Goal: Information Seeking & Learning: Learn about a topic

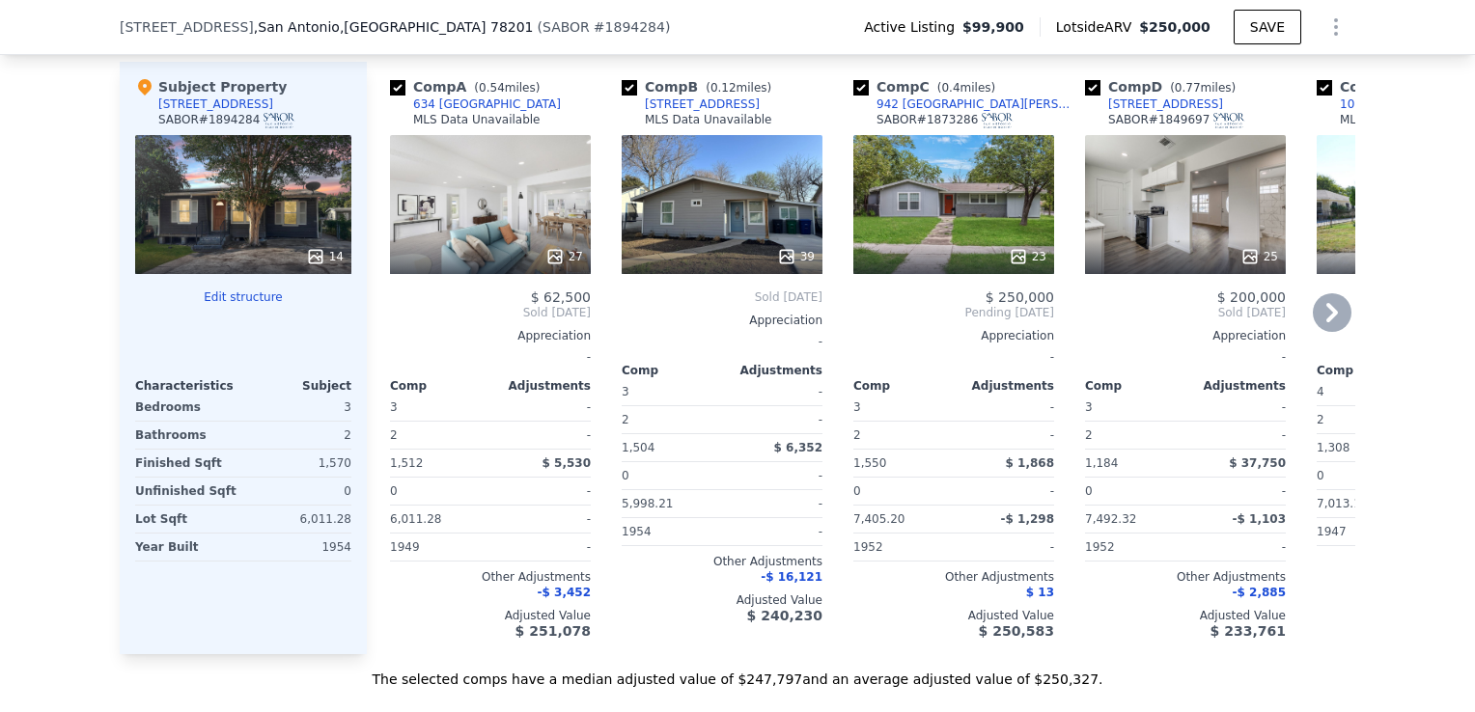
scroll to position [1930, 0]
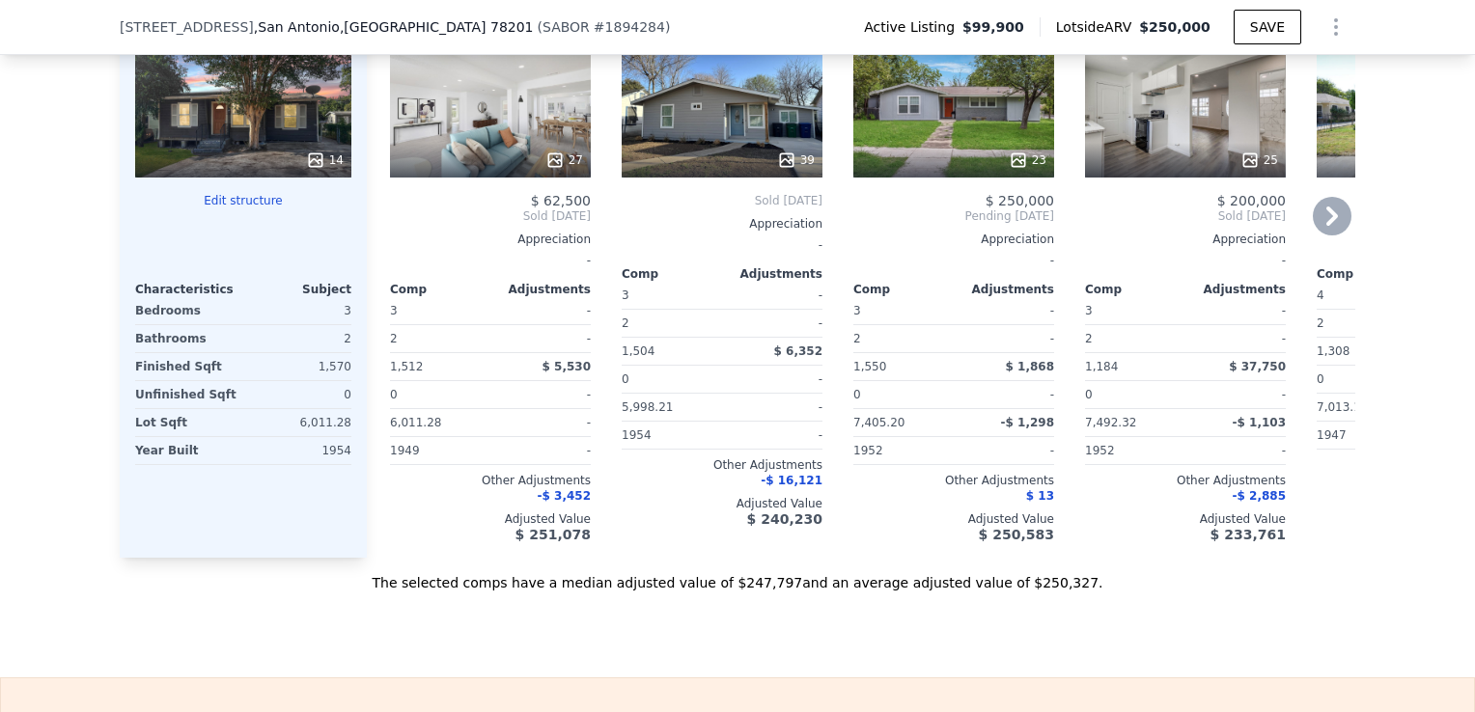
click at [726, 141] on div "39" at bounding box center [722, 108] width 201 height 139
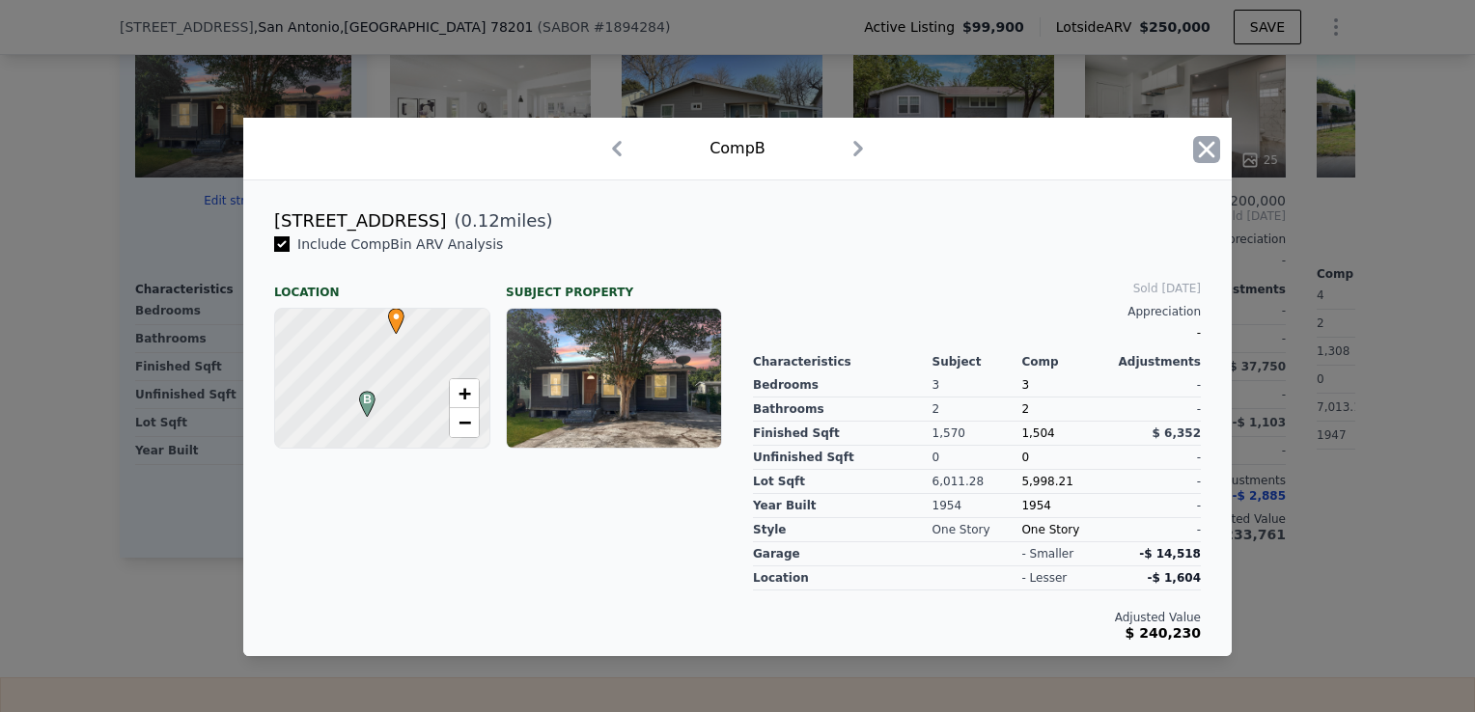
click at [1203, 151] on icon "button" at bounding box center [1206, 149] width 27 height 27
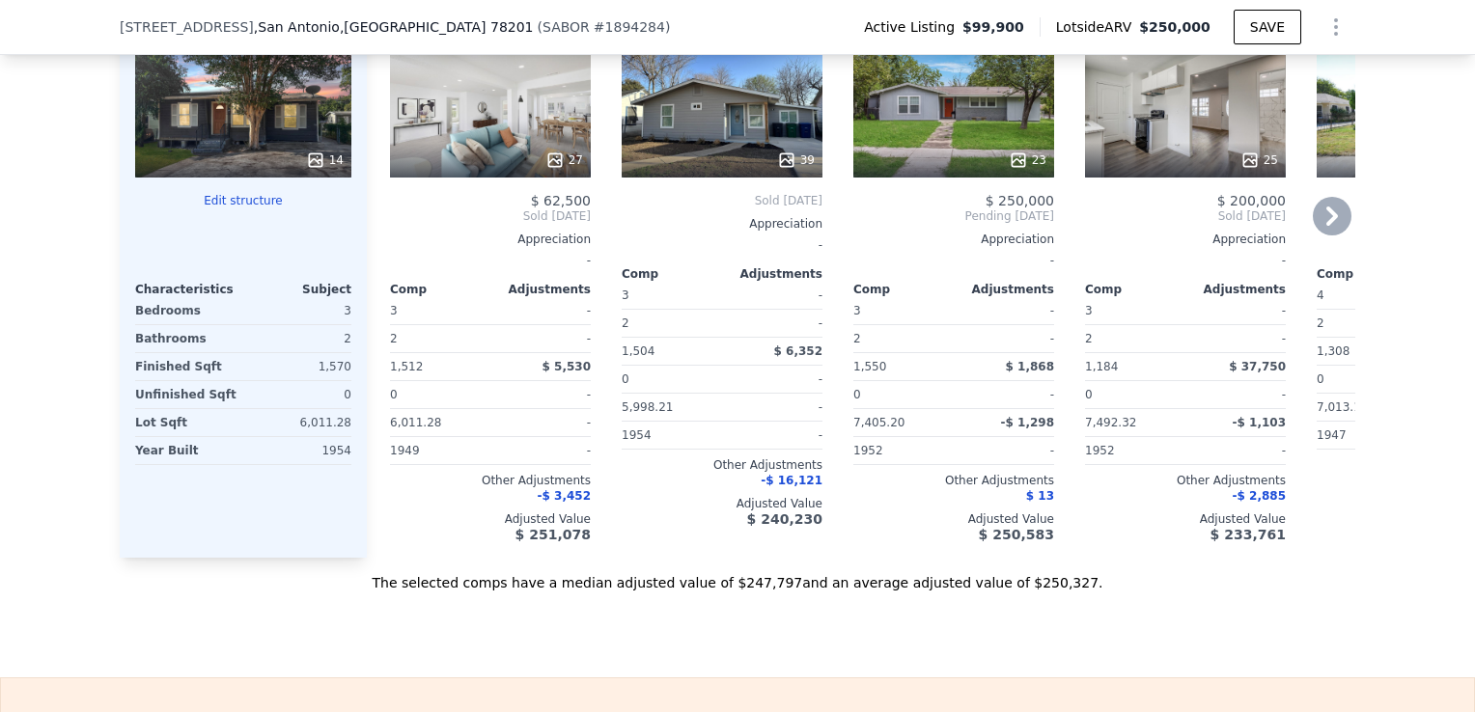
click at [918, 141] on div "23" at bounding box center [953, 108] width 201 height 139
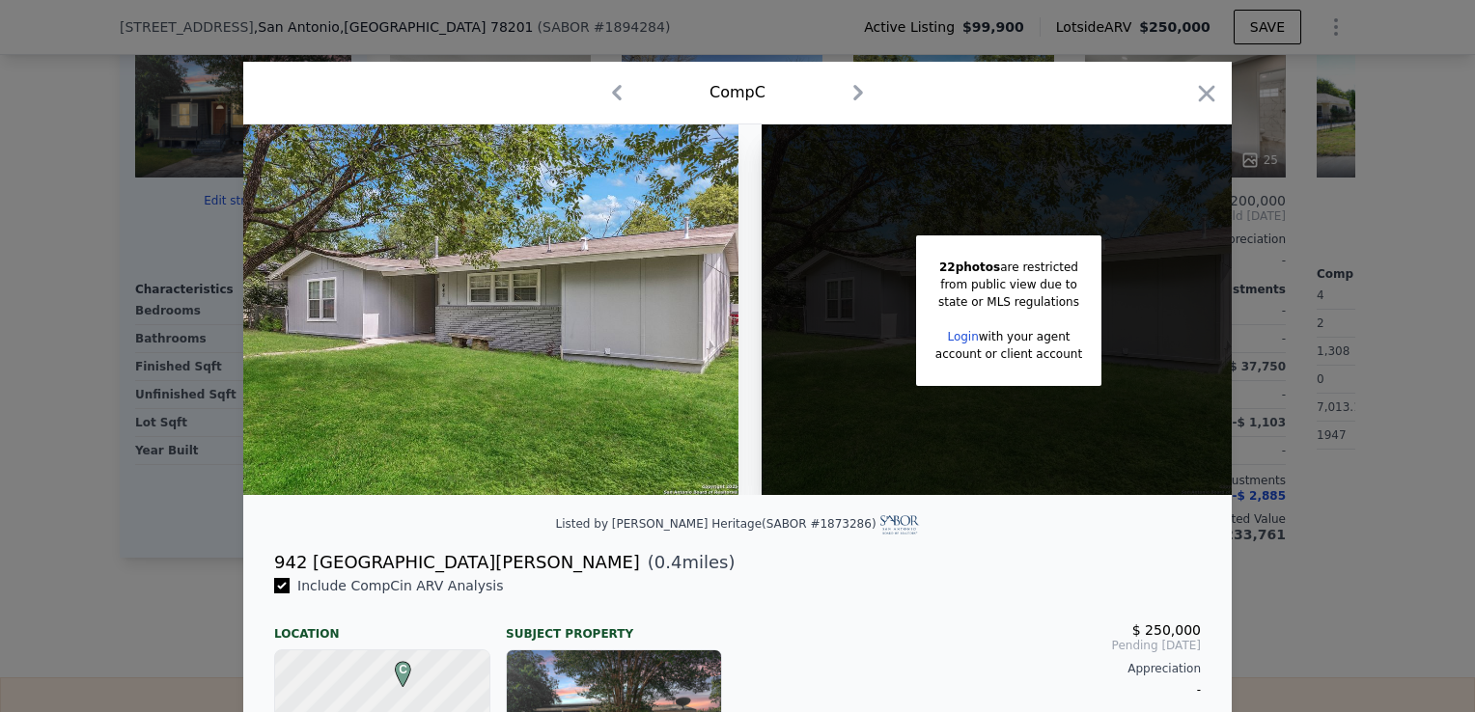
click at [634, 320] on img at bounding box center [490, 309] width 495 height 371
click at [1207, 91] on icon "button" at bounding box center [1206, 93] width 27 height 27
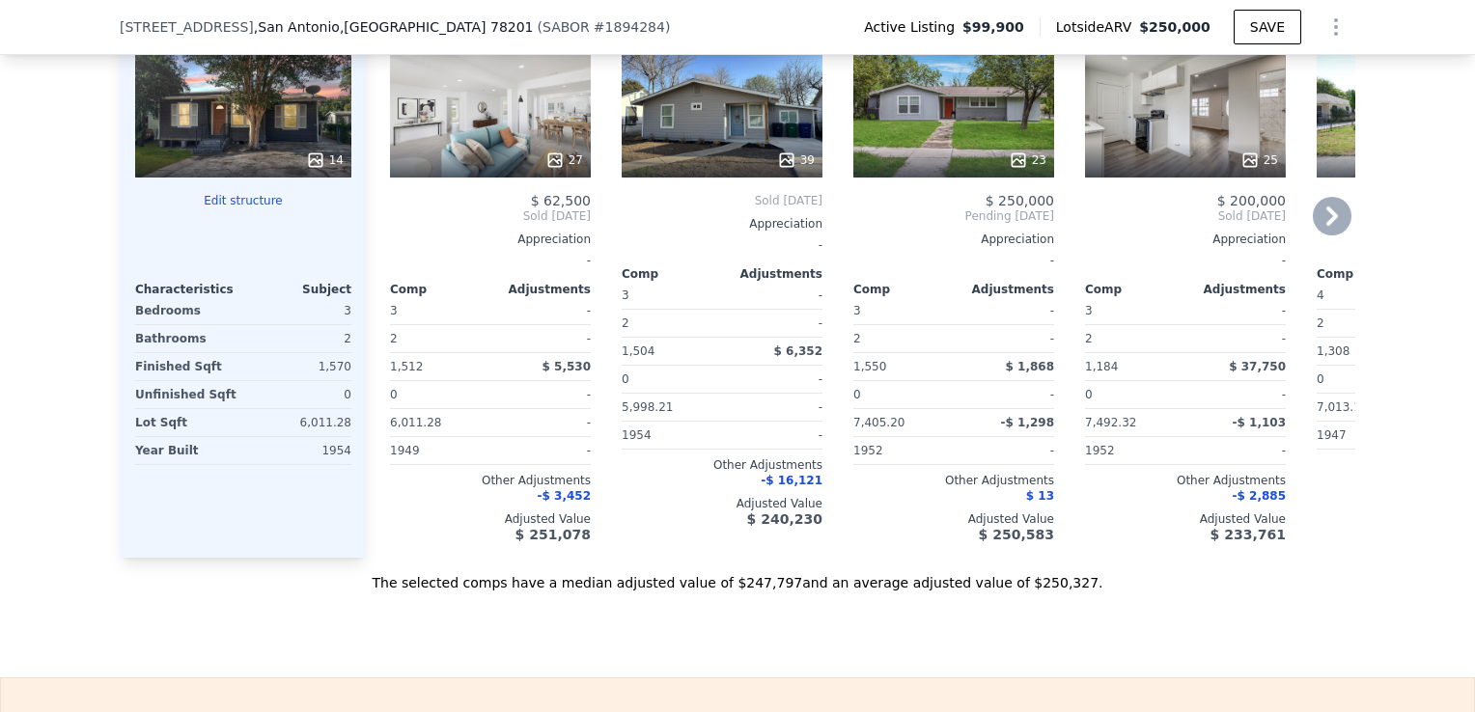
click at [1147, 171] on div "25" at bounding box center [1185, 108] width 201 height 139
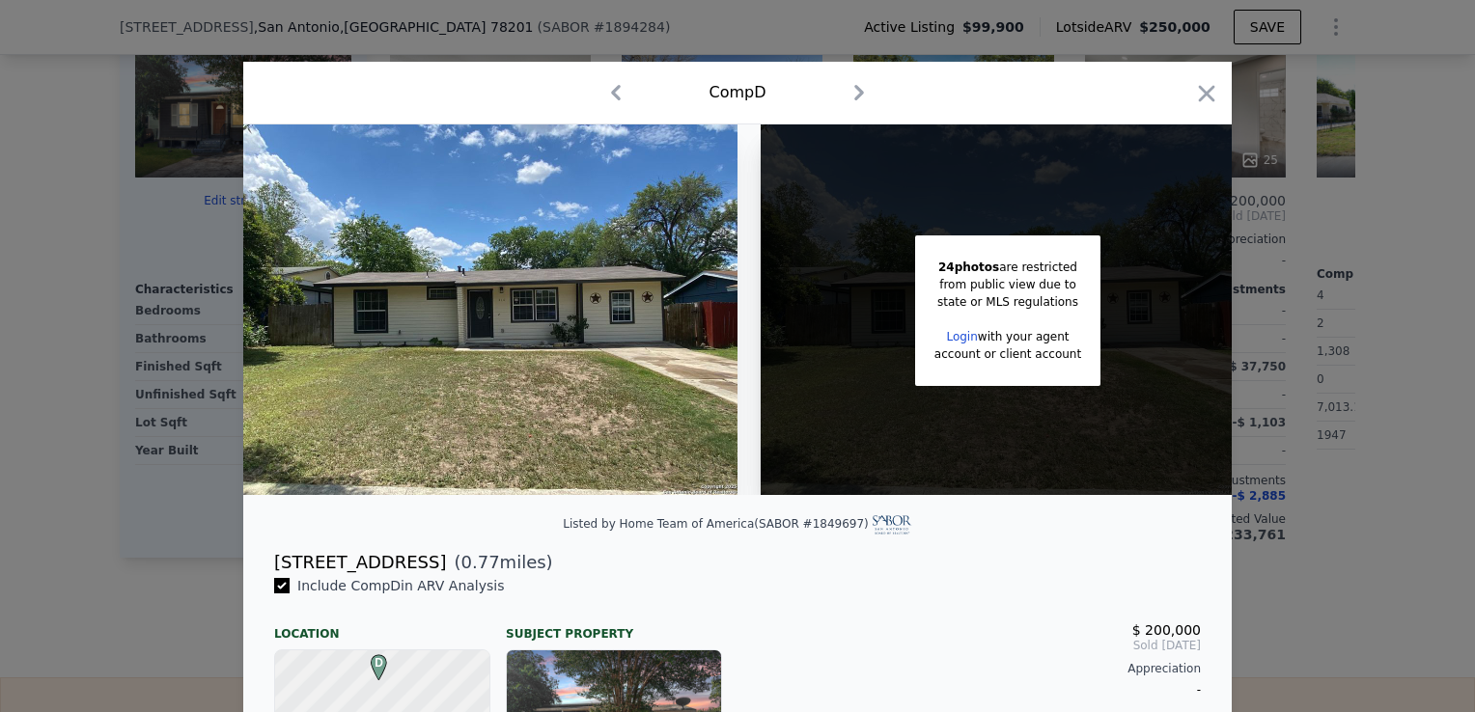
click at [854, 87] on icon "button" at bounding box center [859, 92] width 10 height 15
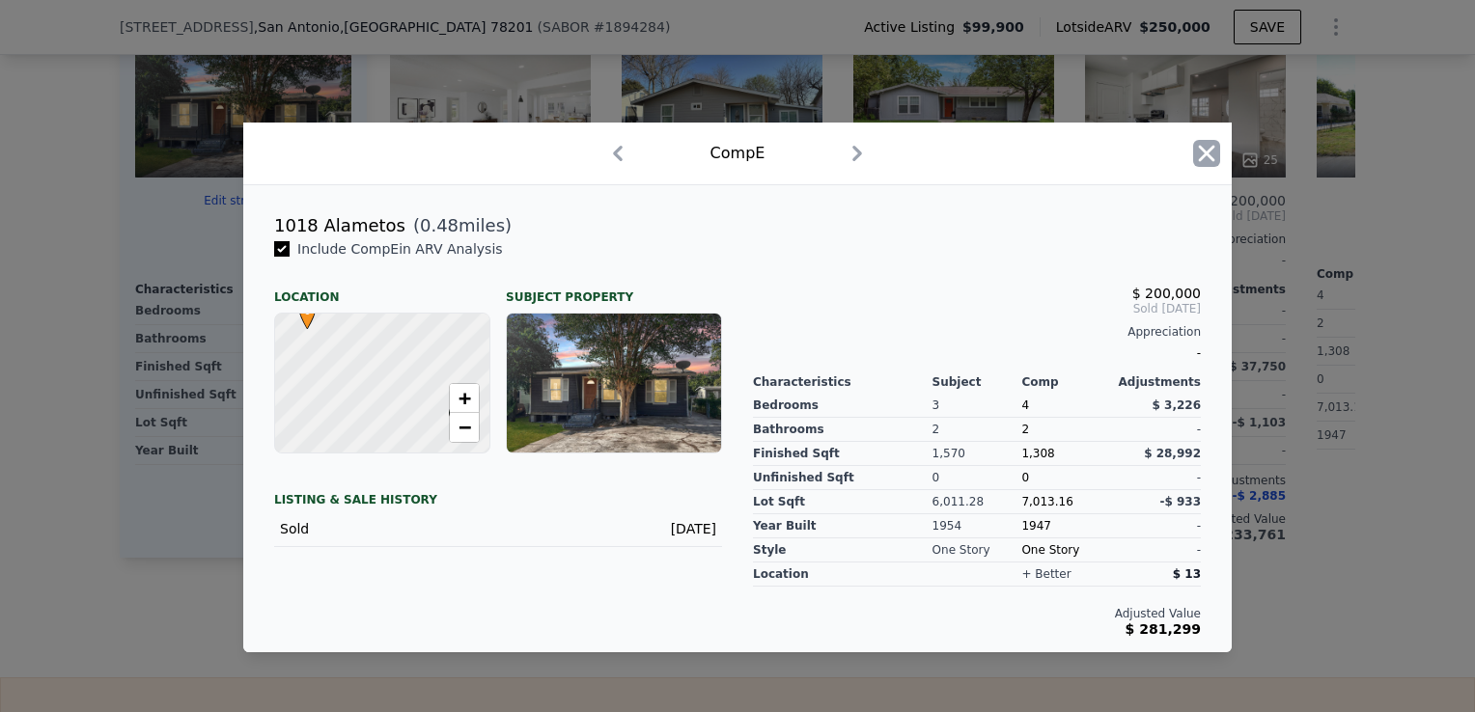
click at [1201, 156] on icon "button" at bounding box center [1206, 153] width 27 height 27
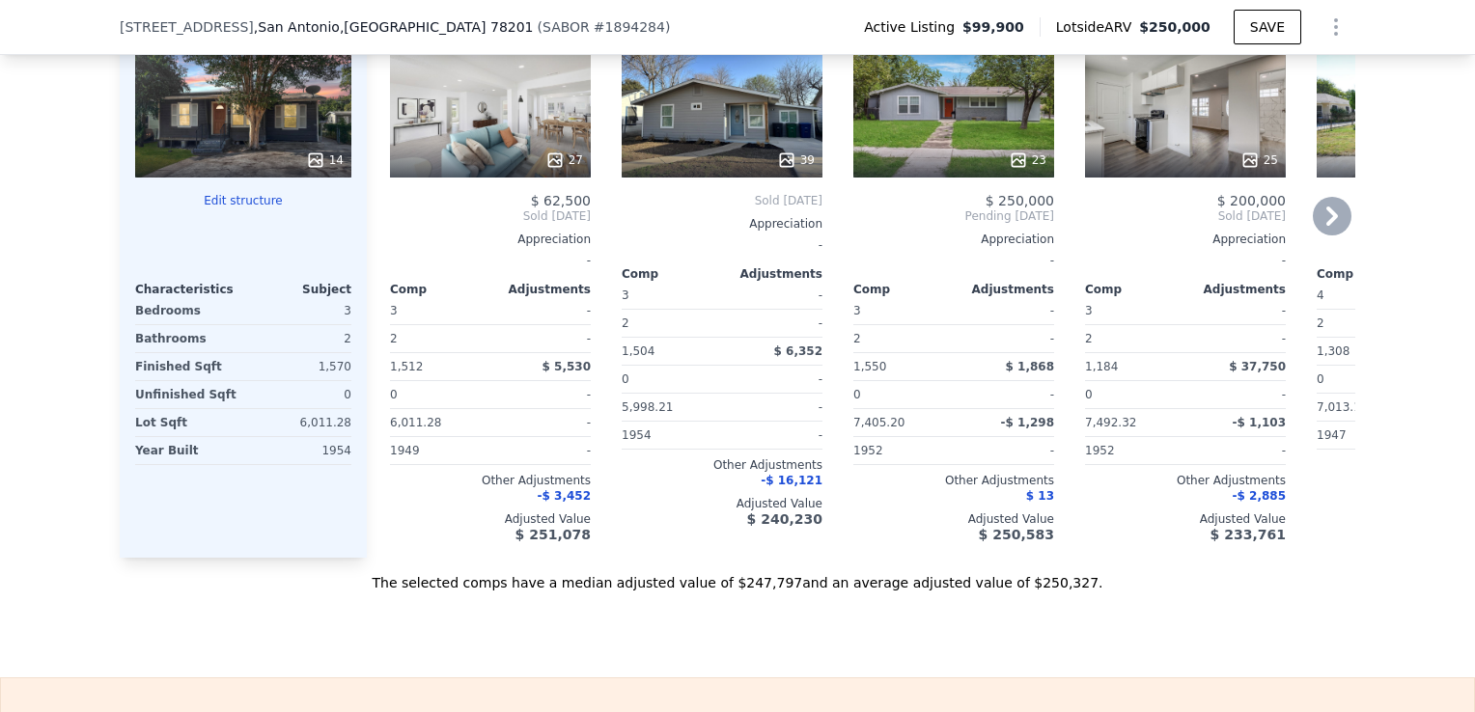
click at [1324, 235] on icon at bounding box center [1332, 216] width 39 height 39
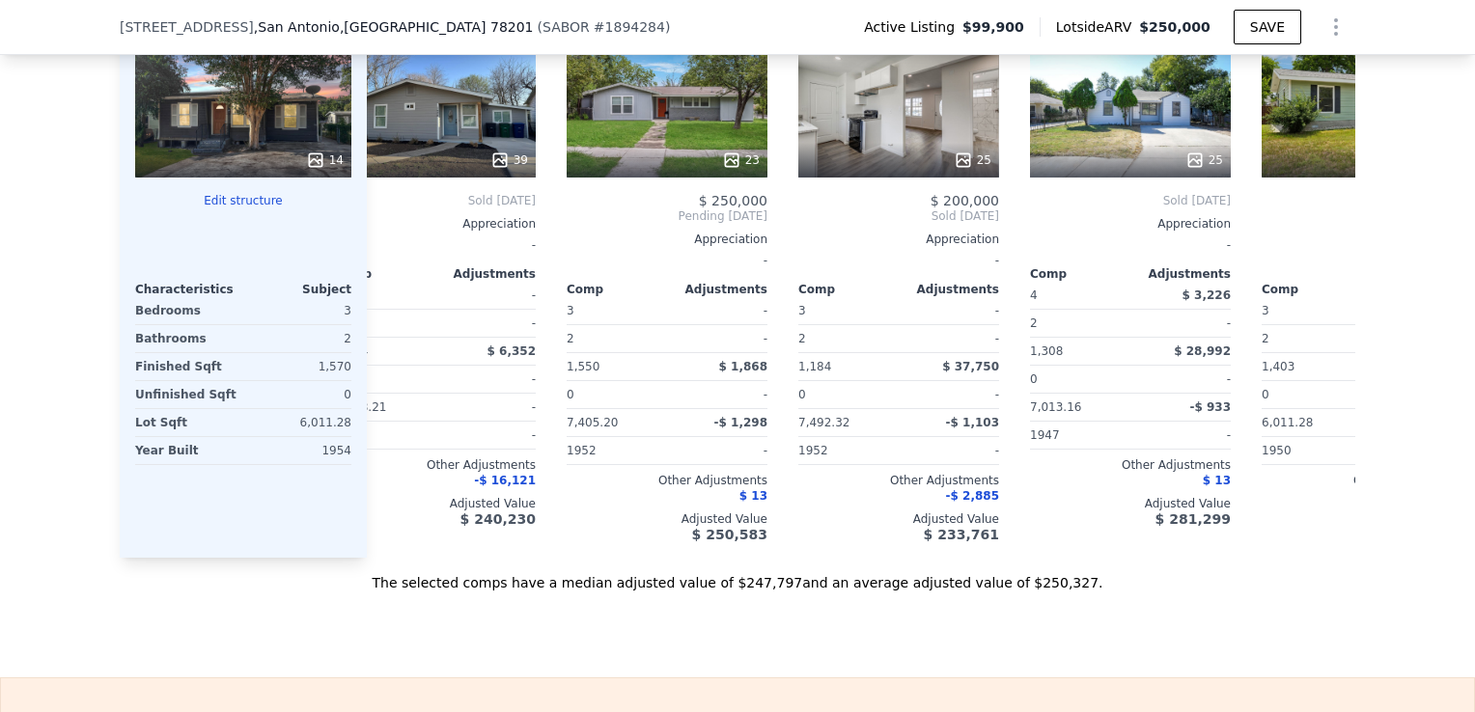
scroll to position [0, 463]
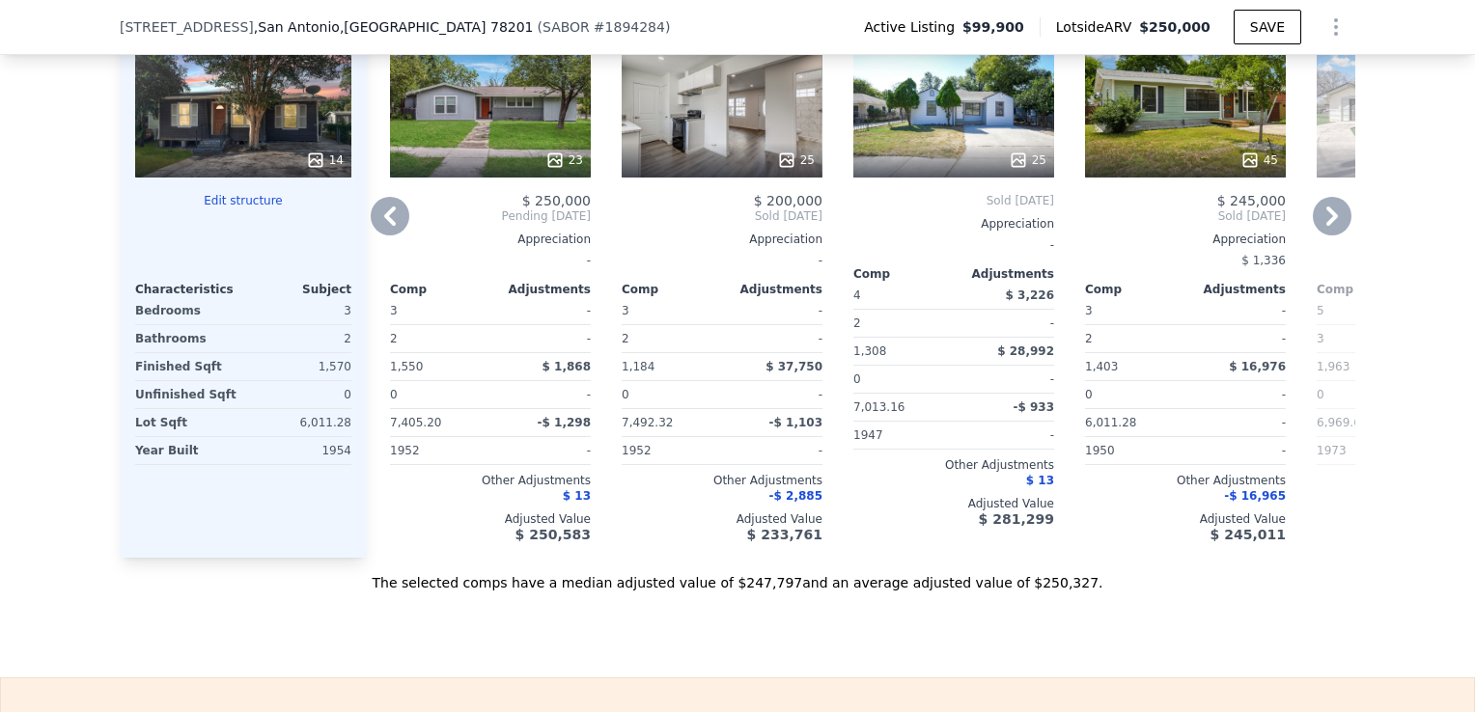
click at [1319, 235] on icon at bounding box center [1332, 216] width 39 height 39
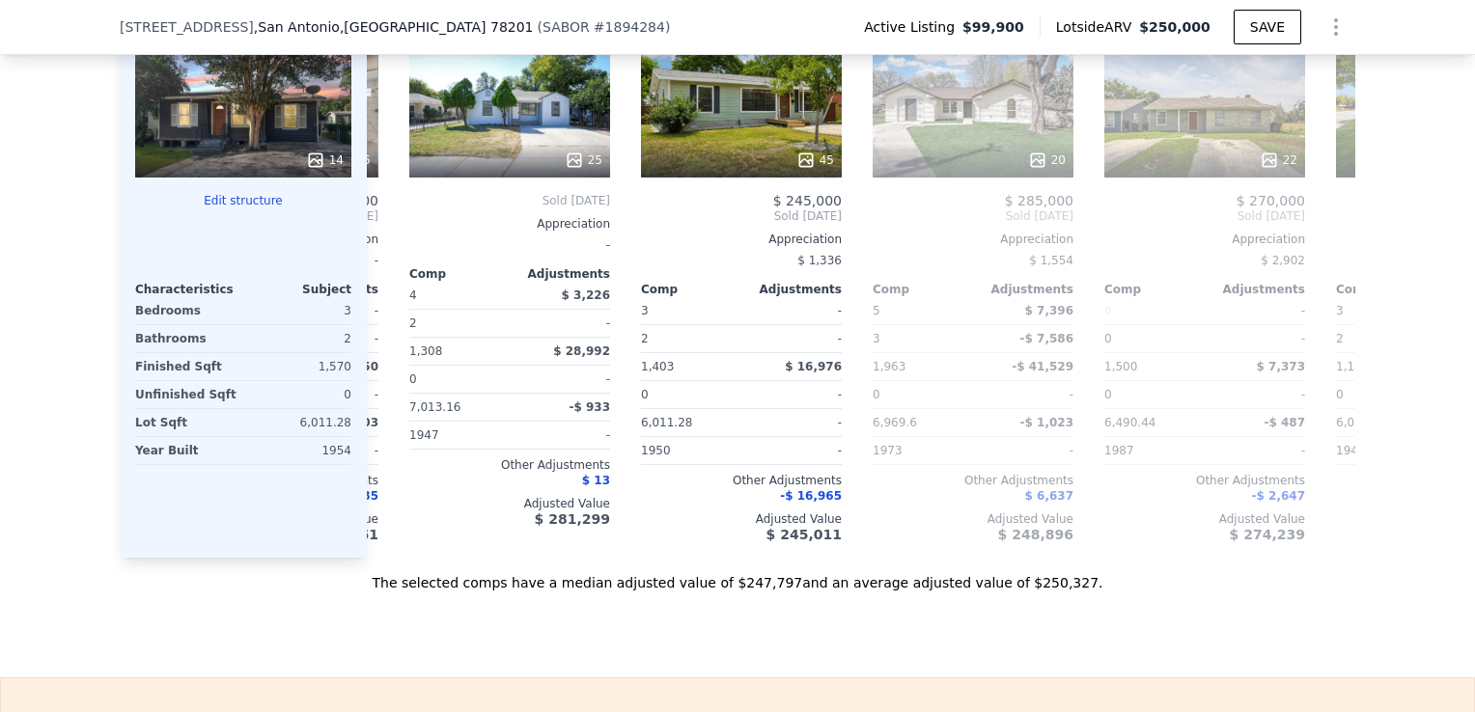
scroll to position [0, 926]
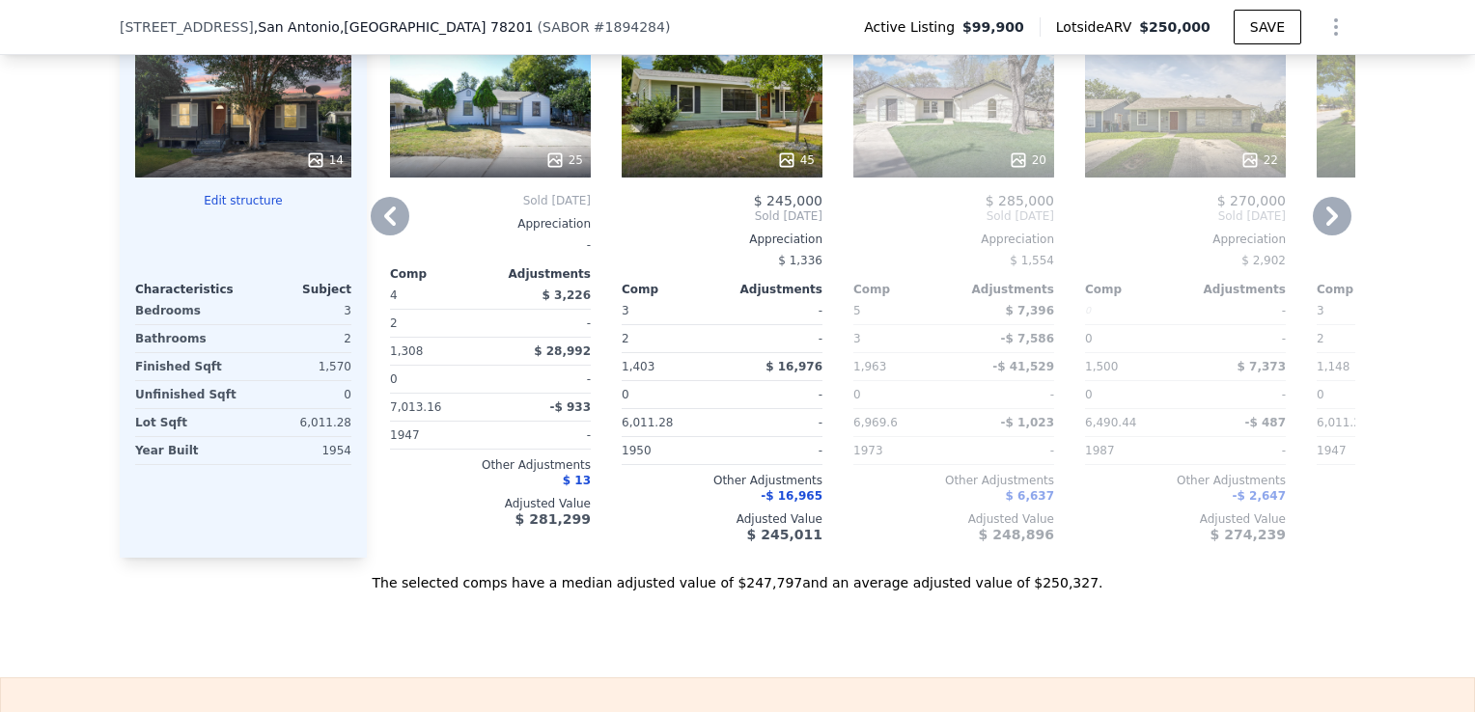
click at [1315, 235] on icon at bounding box center [1332, 216] width 39 height 39
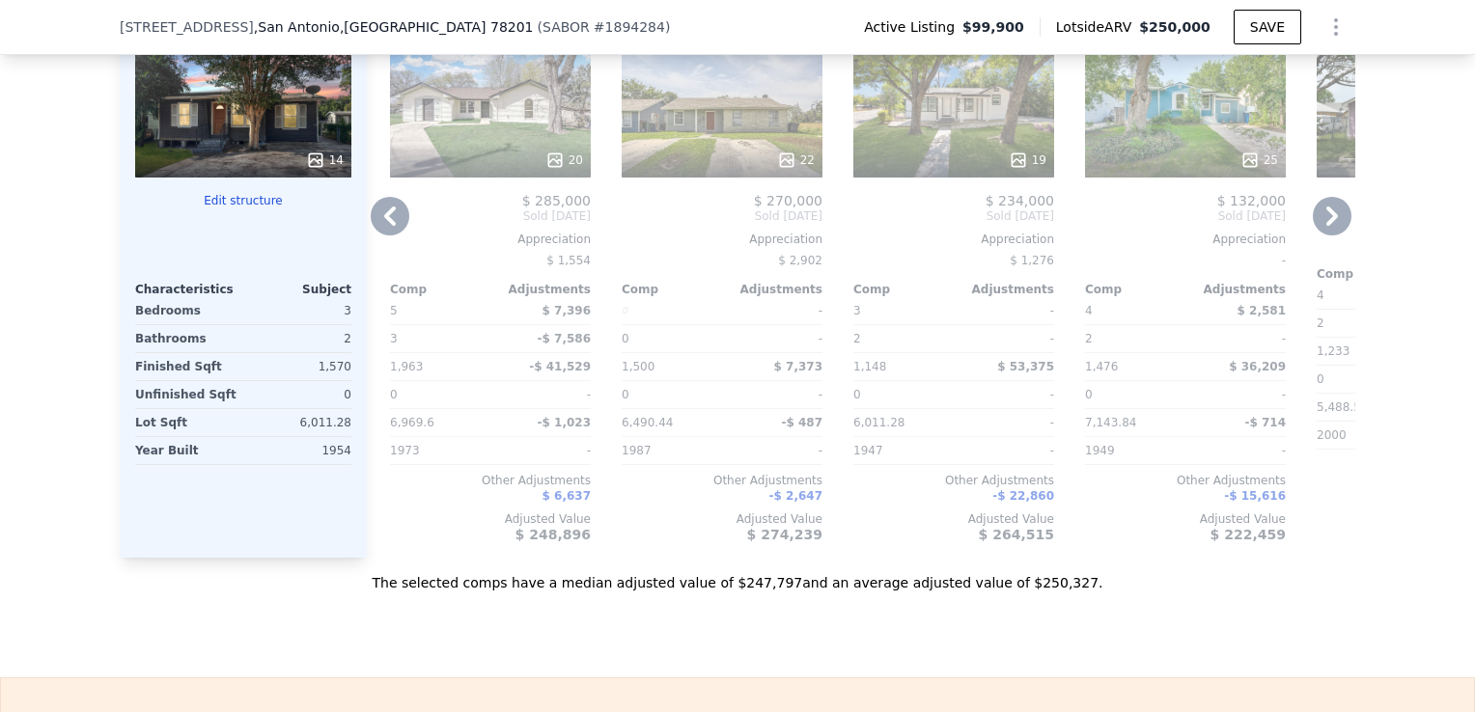
scroll to position [1351, 0]
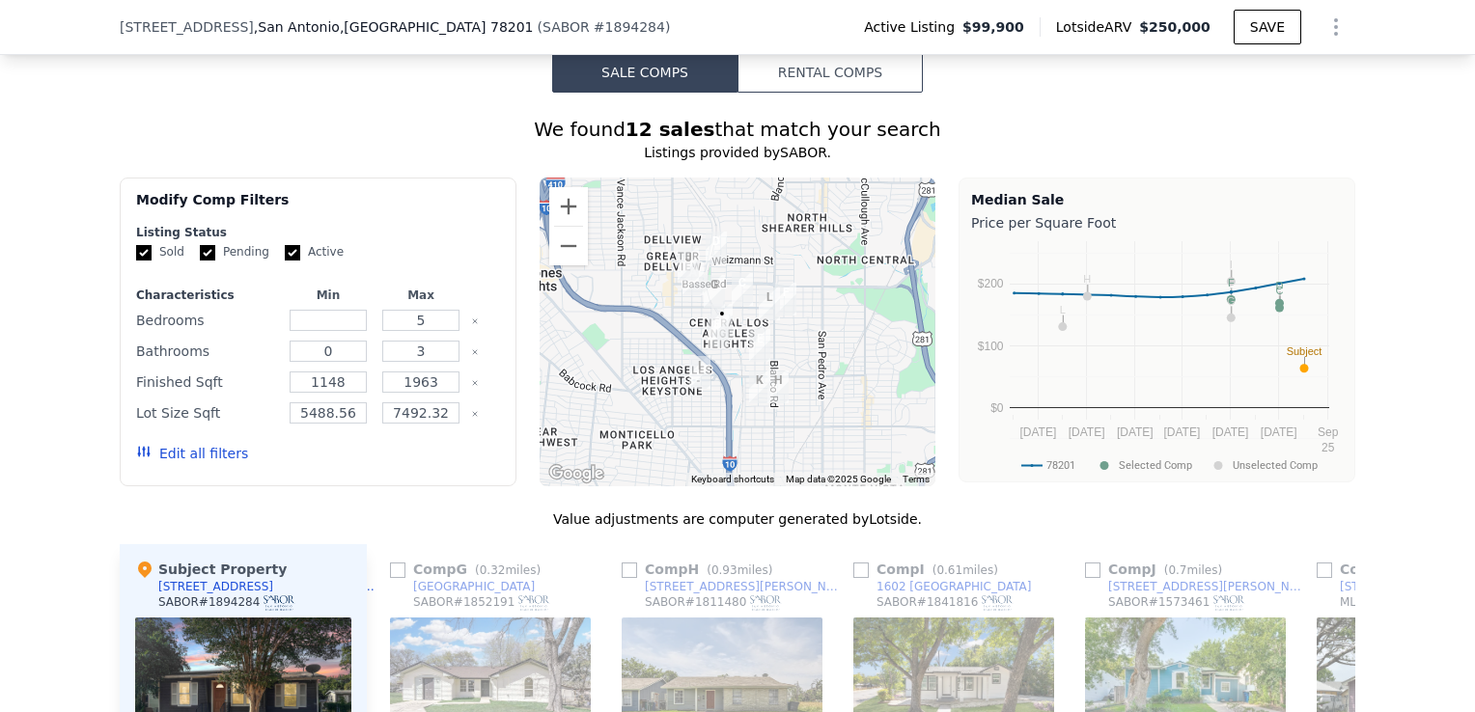
click at [811, 93] on button "Rental Comps" at bounding box center [829, 72] width 185 height 41
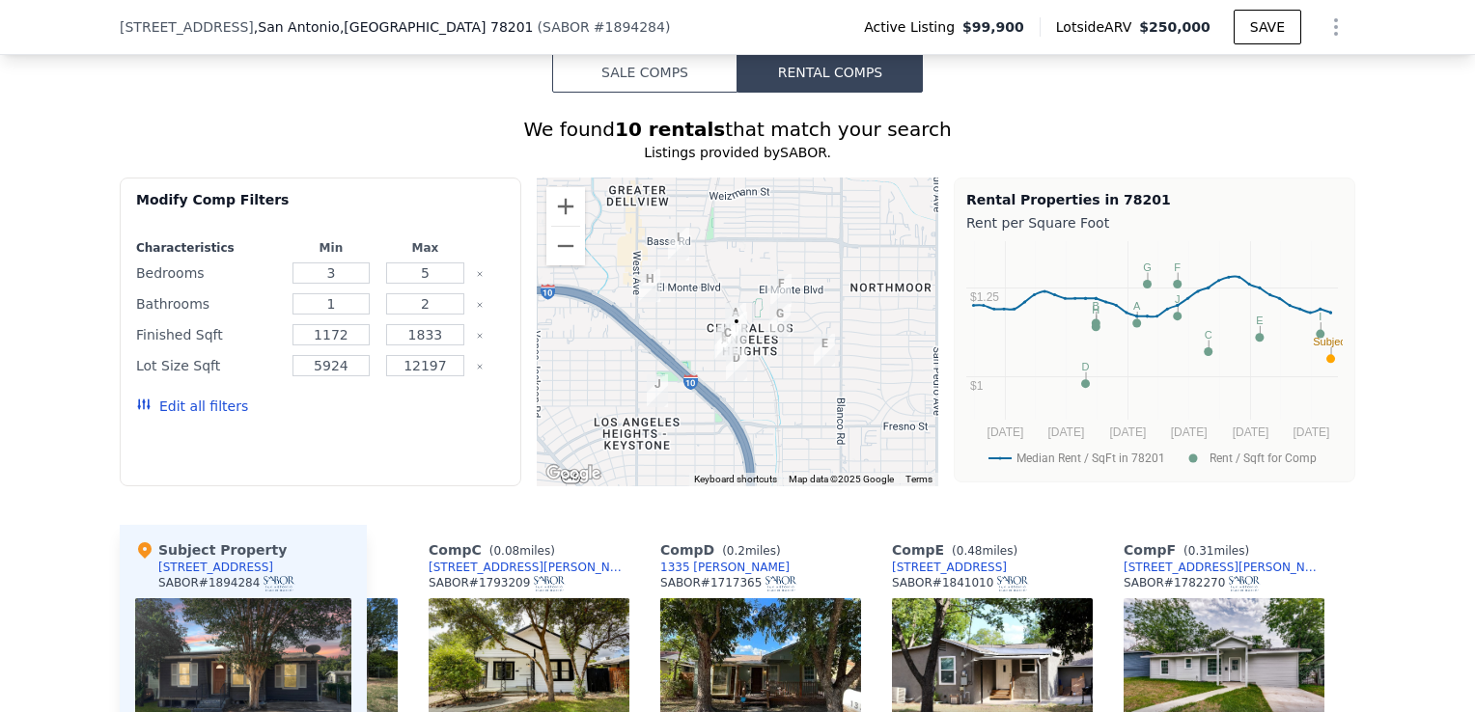
click at [605, 93] on button "Sale Comps" at bounding box center [644, 72] width 185 height 41
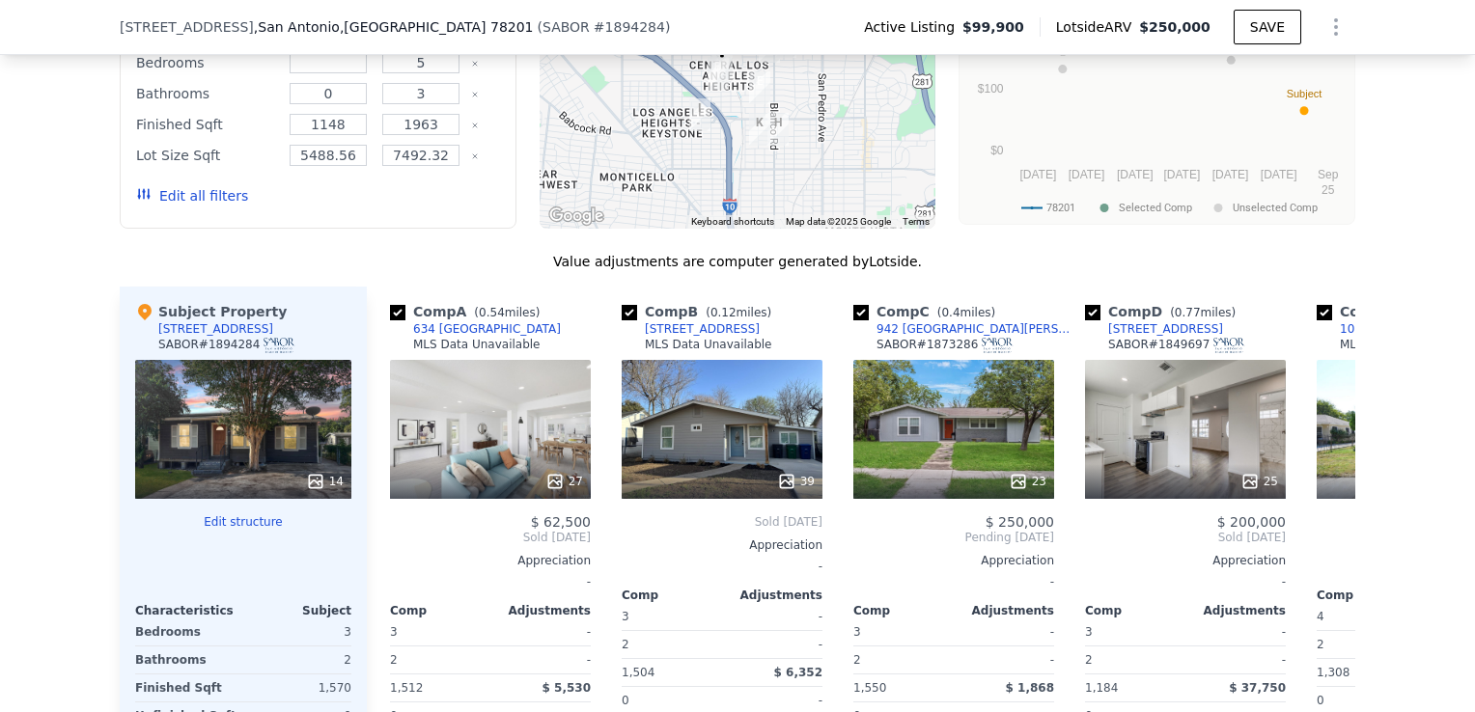
scroll to position [1544, 0]
